Goal: Check status: Check status

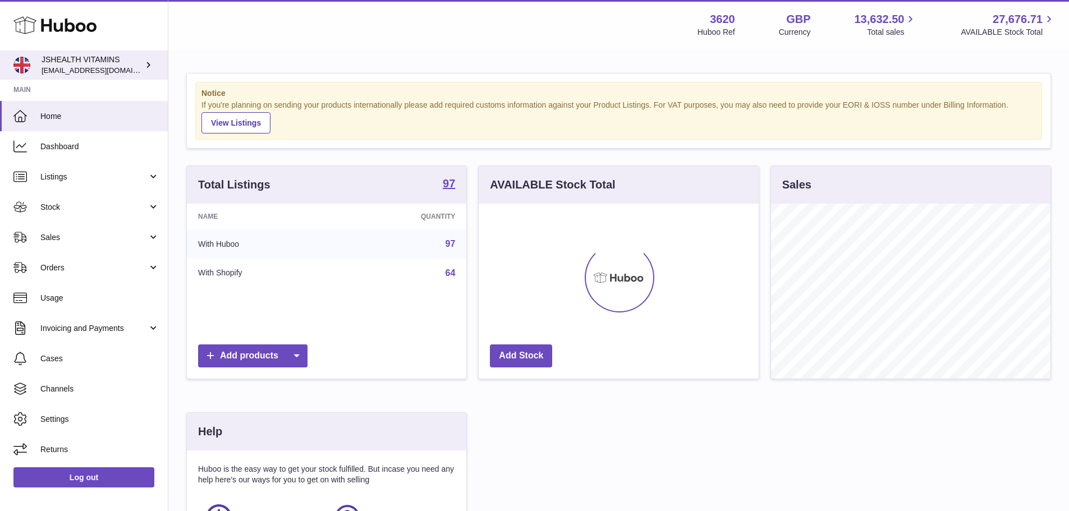
scroll to position [175, 280]
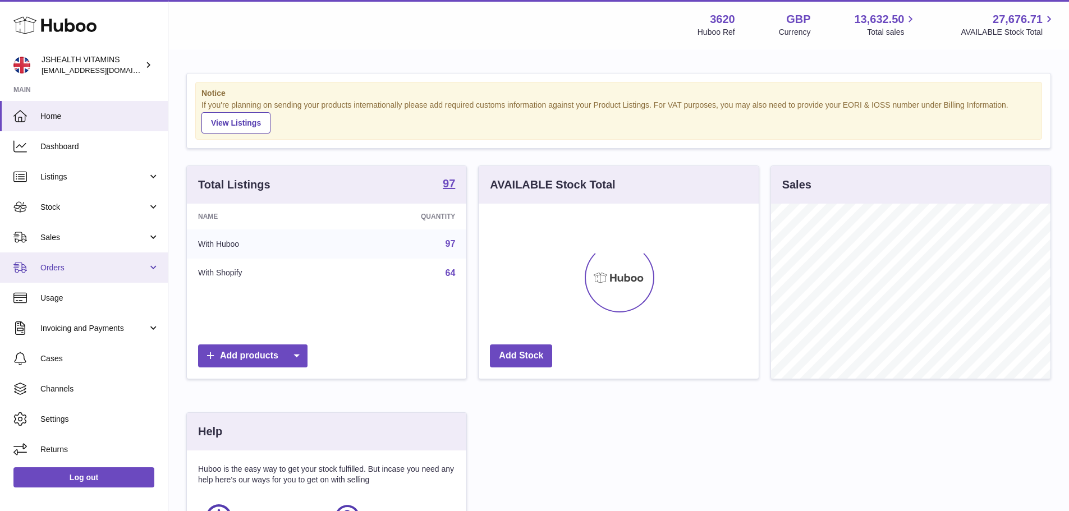
click at [129, 267] on span "Orders" at bounding box center [93, 268] width 107 height 11
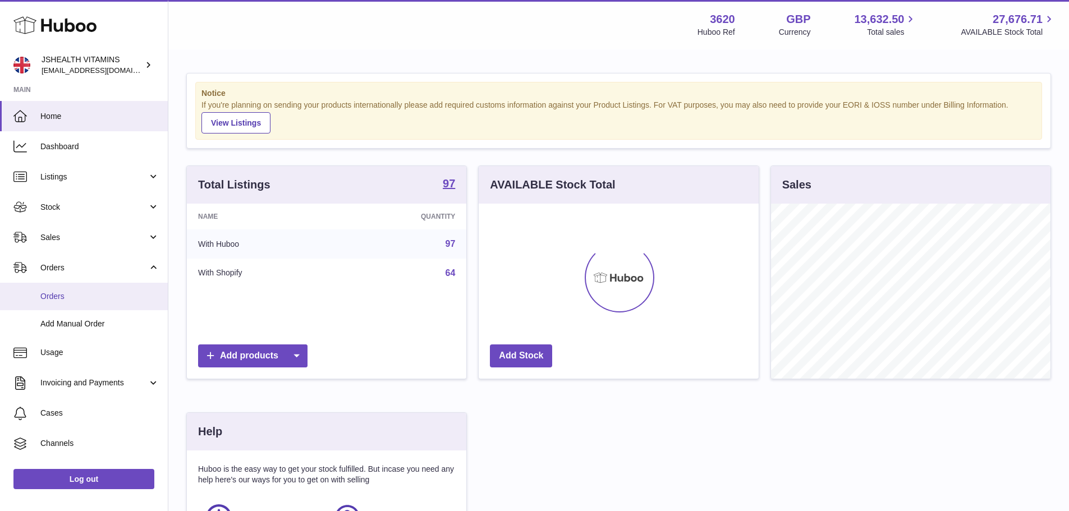
click at [120, 286] on link "Orders" at bounding box center [84, 297] width 168 height 28
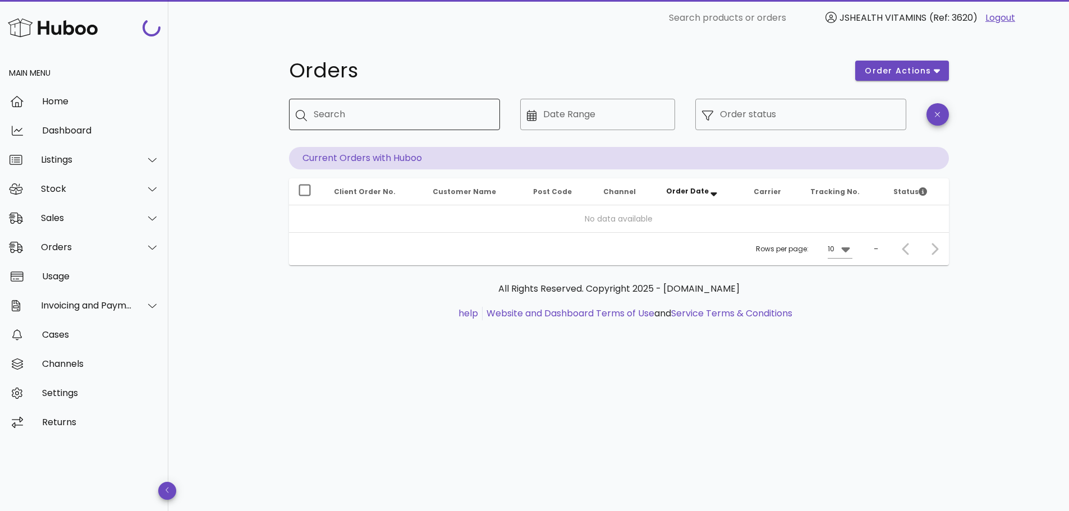
click at [354, 113] on input "Search" at bounding box center [402, 115] width 177 height 18
click at [79, 209] on div "Sales" at bounding box center [84, 218] width 168 height 29
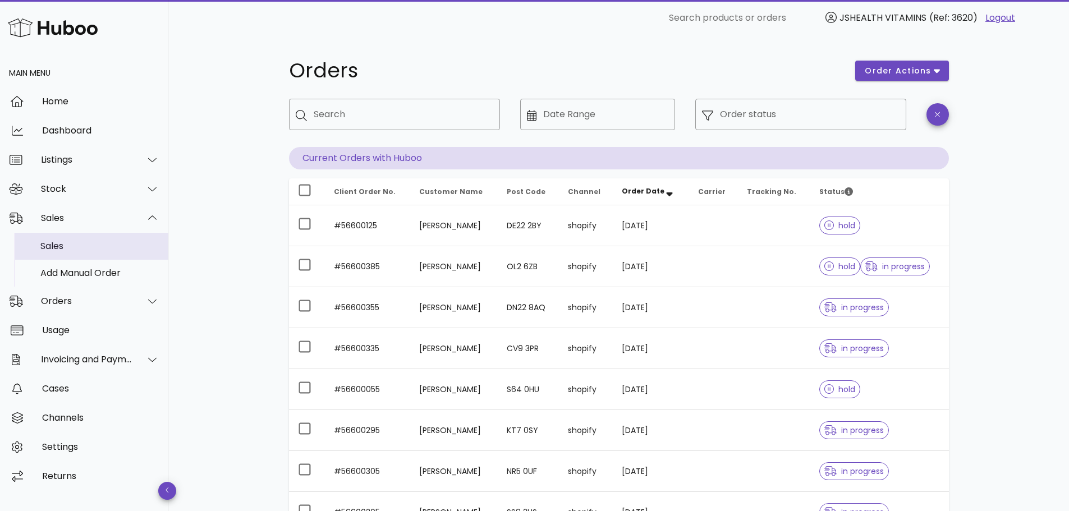
click at [90, 242] on div "Sales" at bounding box center [99, 246] width 119 height 11
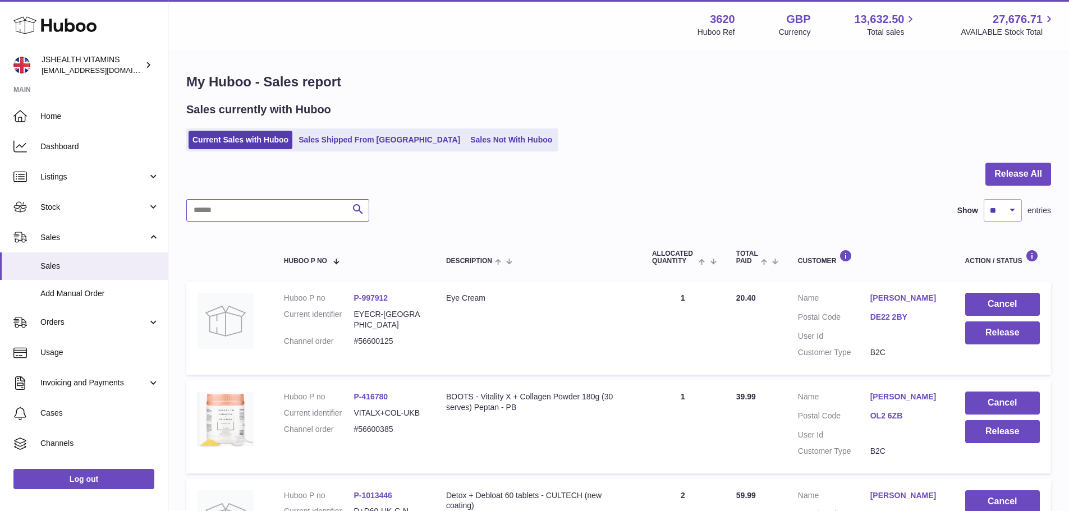
click at [296, 218] on input "text" at bounding box center [277, 210] width 183 height 22
click at [261, 204] on input "text" at bounding box center [277, 210] width 183 height 22
paste input "*********"
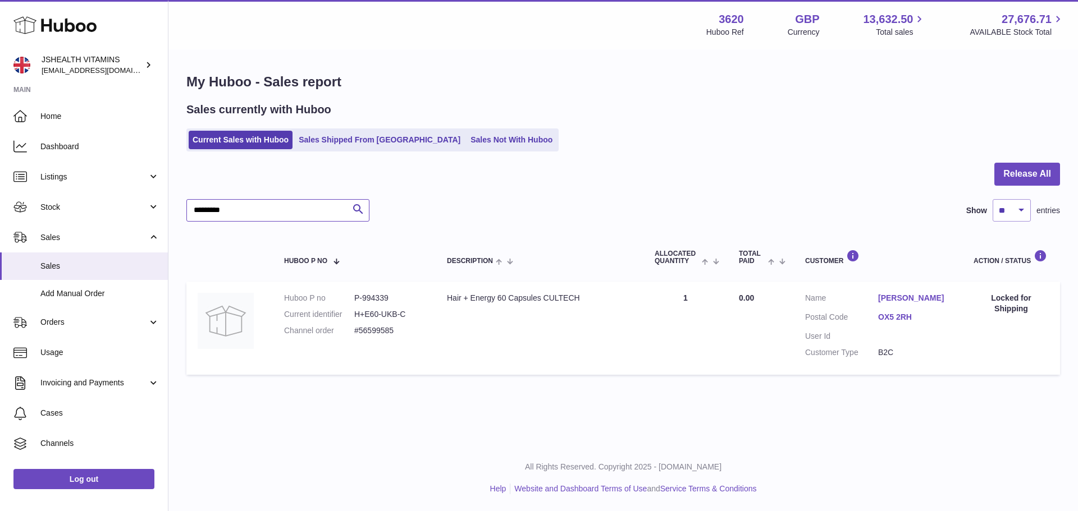
type input "*********"
click at [372, 298] on dd "P-994339" at bounding box center [389, 298] width 70 height 11
copy dd "994339"
